Goal: Find specific page/section

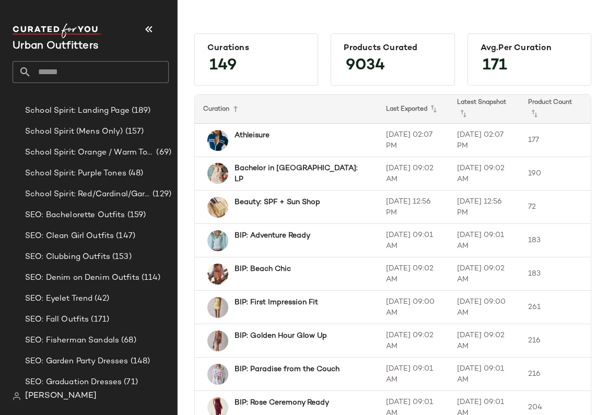
scroll to position [800, 0]
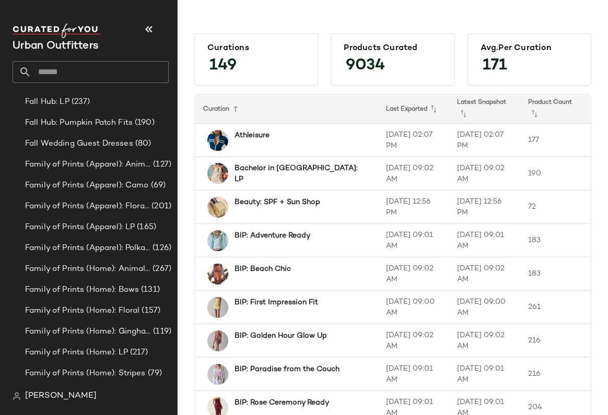
click at [76, 69] on input "text" at bounding box center [99, 72] width 137 height 22
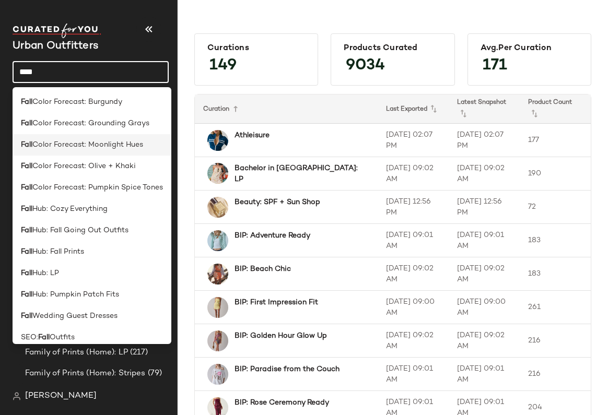
type input "****"
click at [106, 177] on div "Fall Color Forecast: Moonlight Hues" at bounding box center [92, 187] width 159 height 21
